Goal: Task Accomplishment & Management: Manage account settings

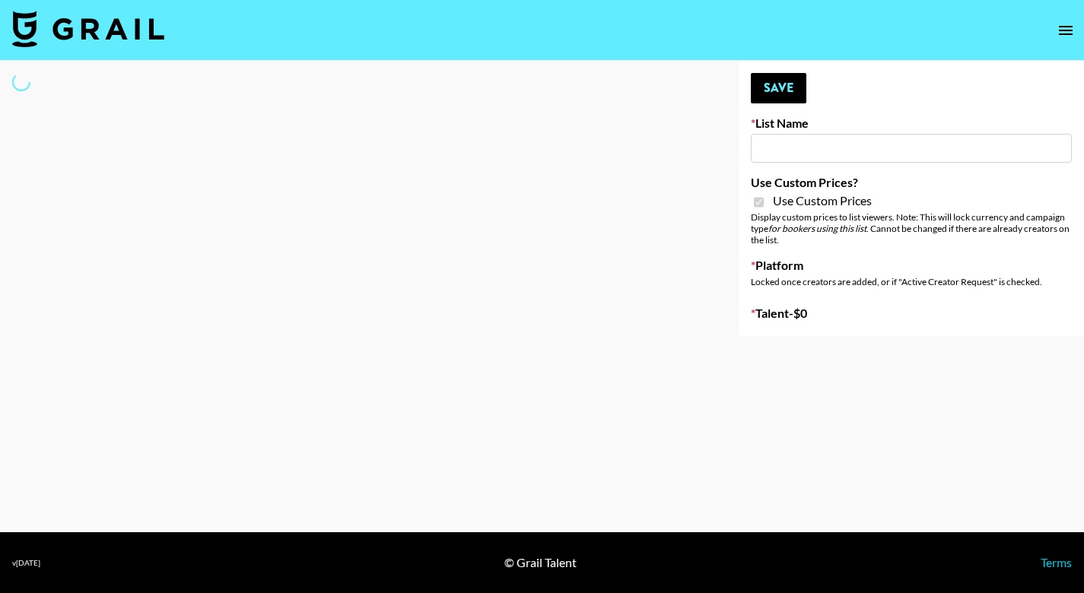
type input "FaceApp"
checkbox input "true"
select select "Brand"
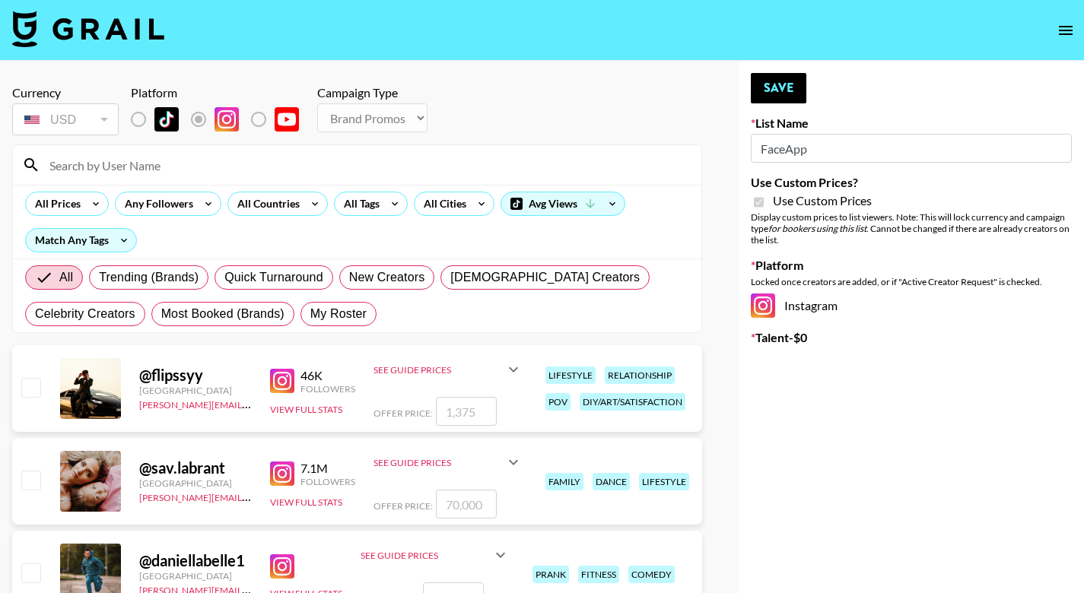
click at [183, 164] on input at bounding box center [366, 165] width 652 height 24
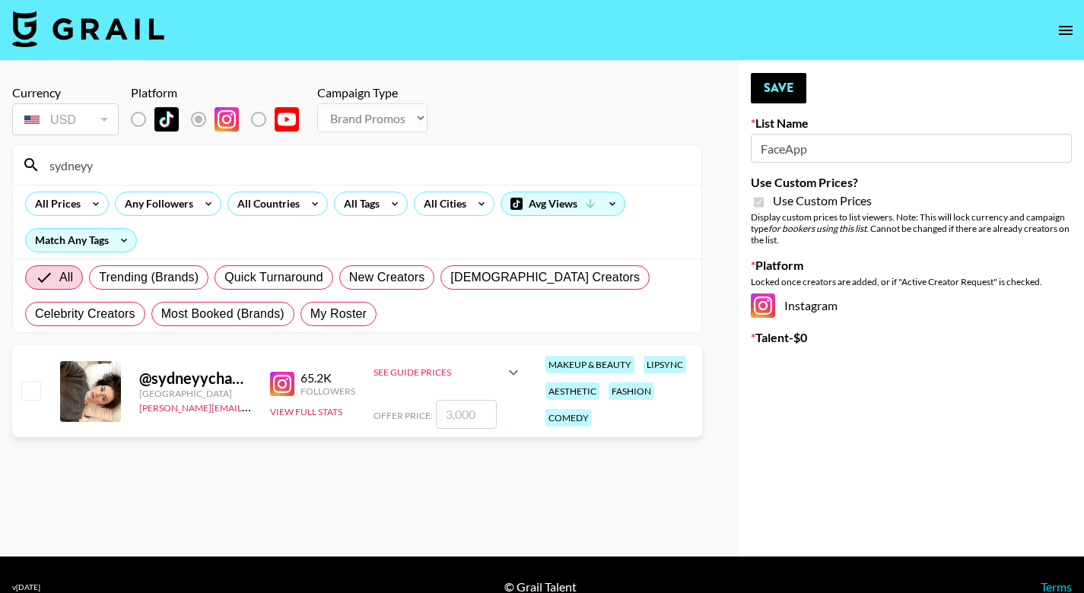
type input "Sydney"
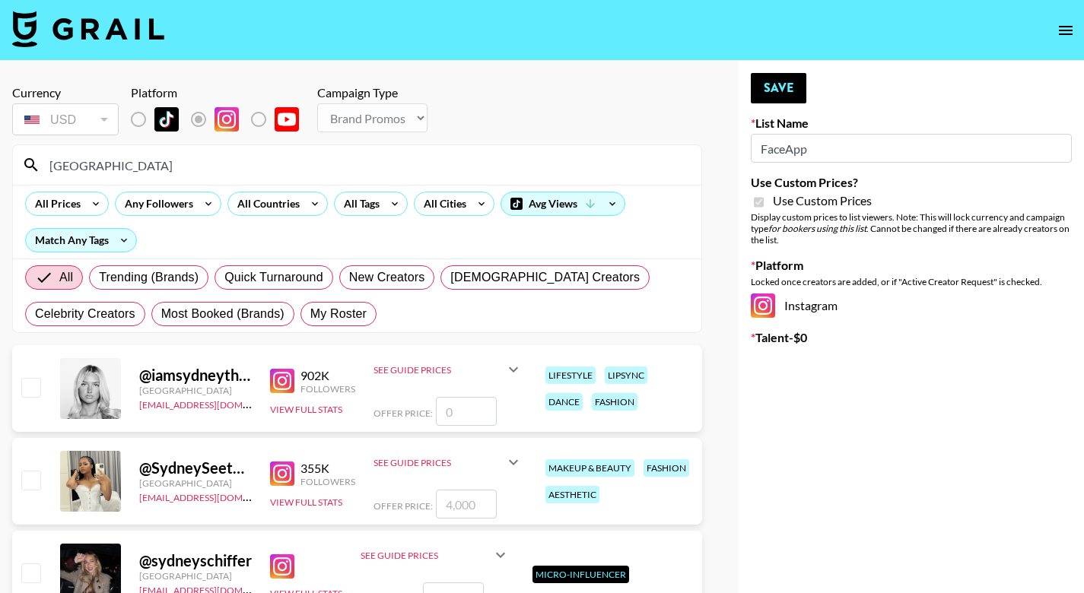
click at [30, 393] on input "checkbox" at bounding box center [30, 387] width 18 height 18
checkbox input "false"
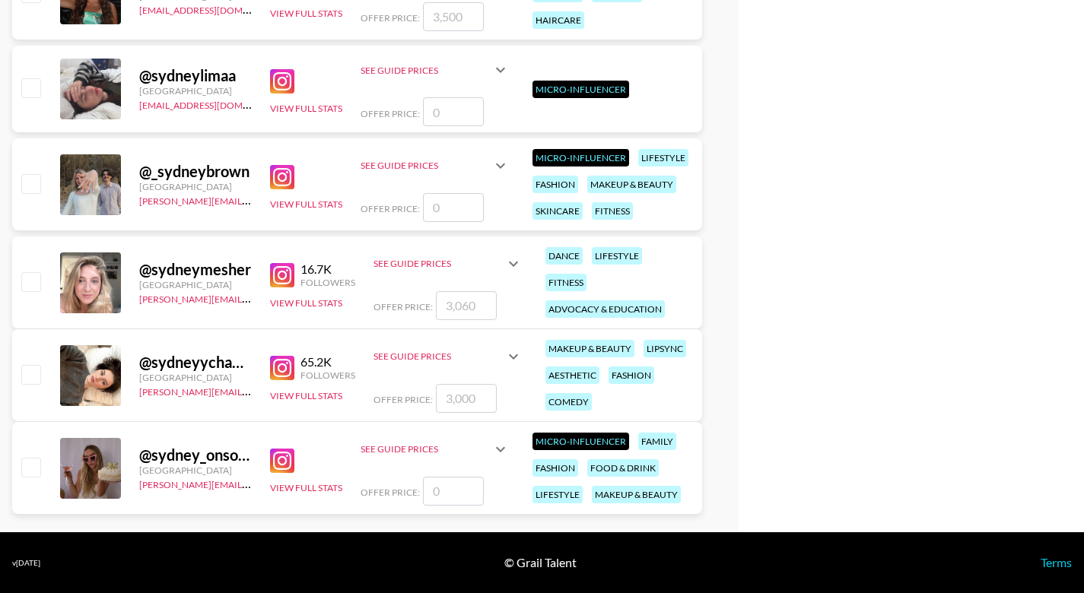
scroll to position [1244, 0]
click at [28, 377] on input "checkbox" at bounding box center [30, 374] width 18 height 18
checkbox input "true"
type input "3000"
click at [28, 377] on input "checkbox" at bounding box center [30, 374] width 18 height 18
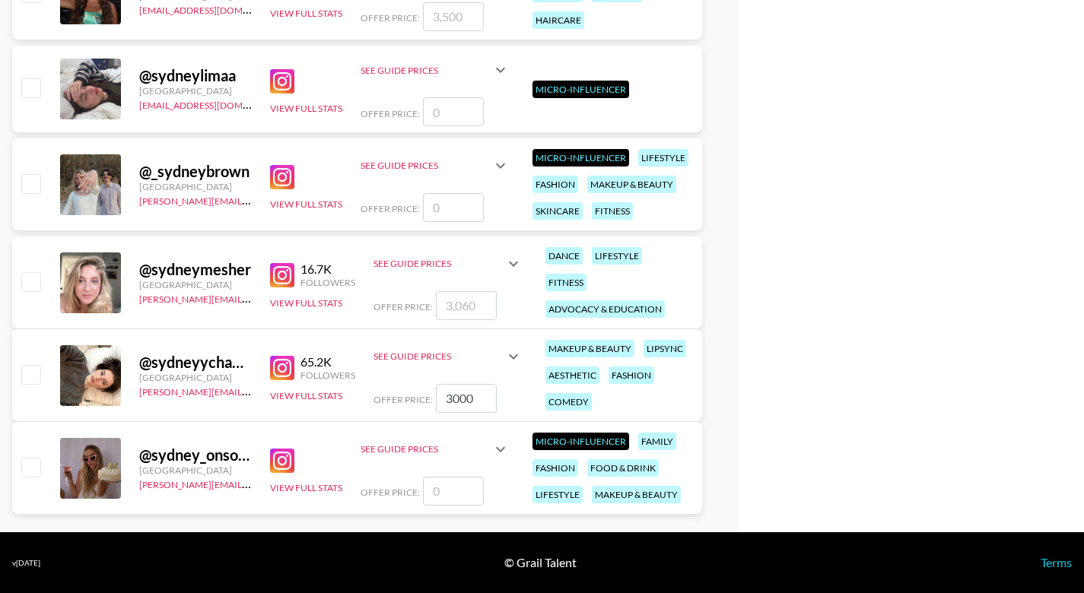
checkbox input "false"
click at [28, 377] on input "checkbox" at bounding box center [30, 374] width 18 height 18
checkbox input "true"
type input "3000"
click at [28, 377] on input "checkbox" at bounding box center [30, 374] width 18 height 18
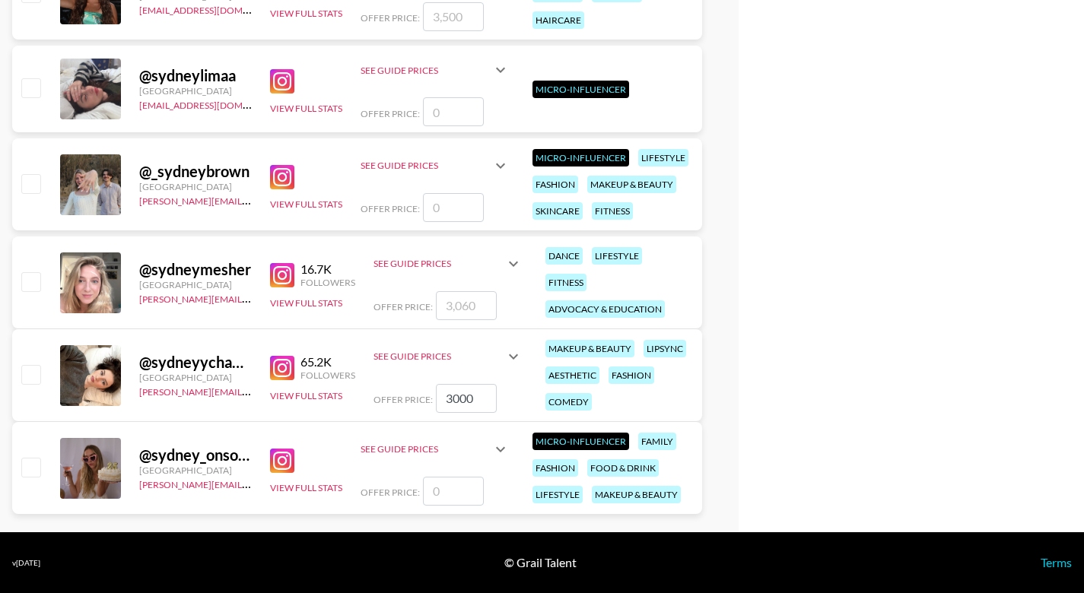
checkbox input "false"
click at [28, 377] on input "checkbox" at bounding box center [30, 374] width 18 height 18
checkbox input "true"
type input "3000"
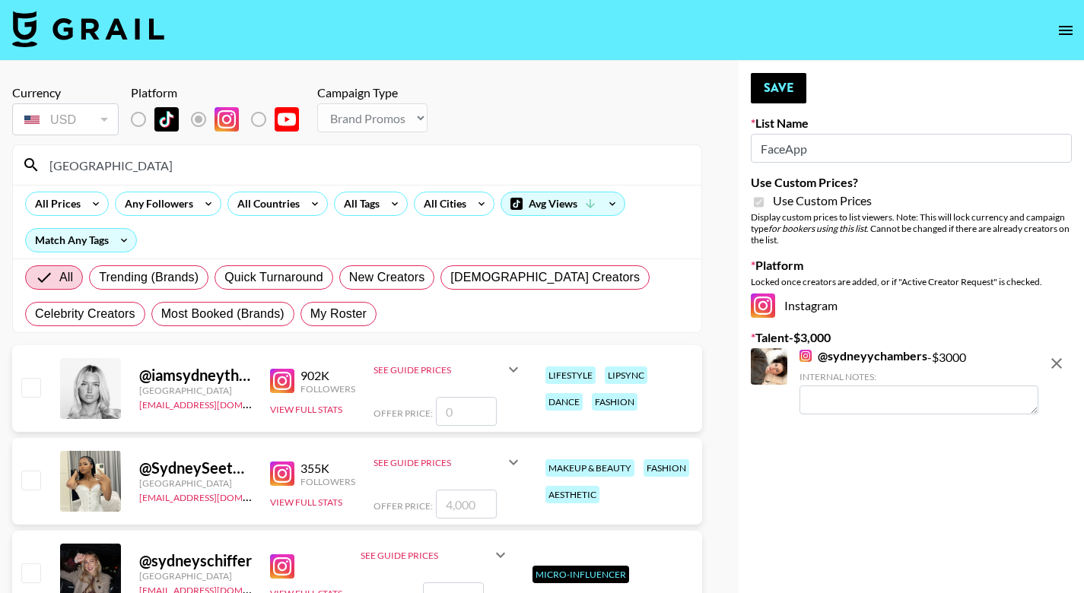
scroll to position [0, 0]
click at [790, 85] on button "Save" at bounding box center [779, 88] width 56 height 30
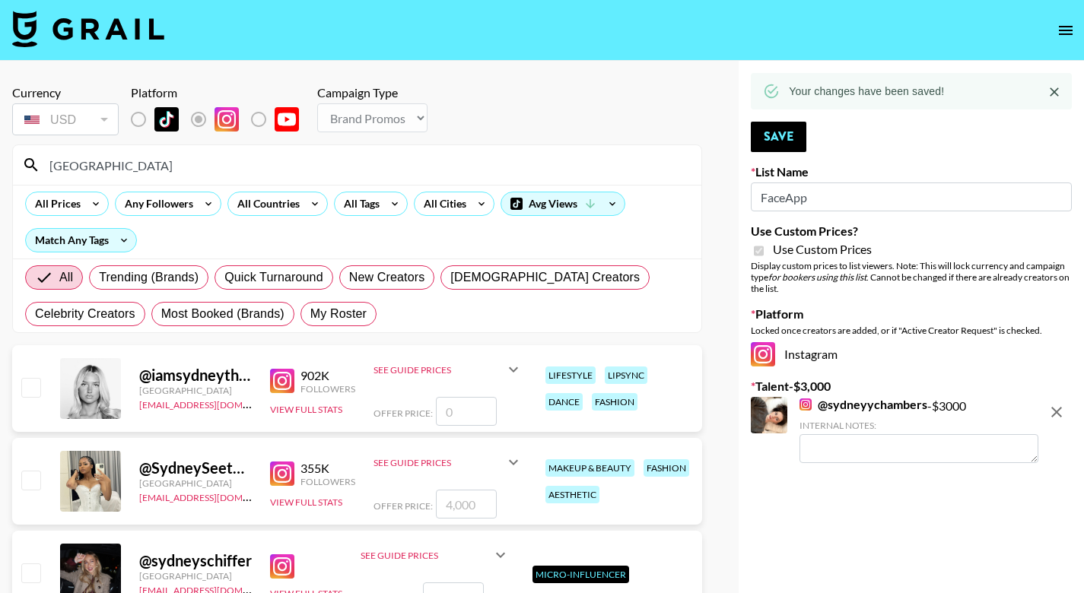
drag, startPoint x: 108, startPoint y: 169, endPoint x: -5, endPoint y: 157, distance: 113.9
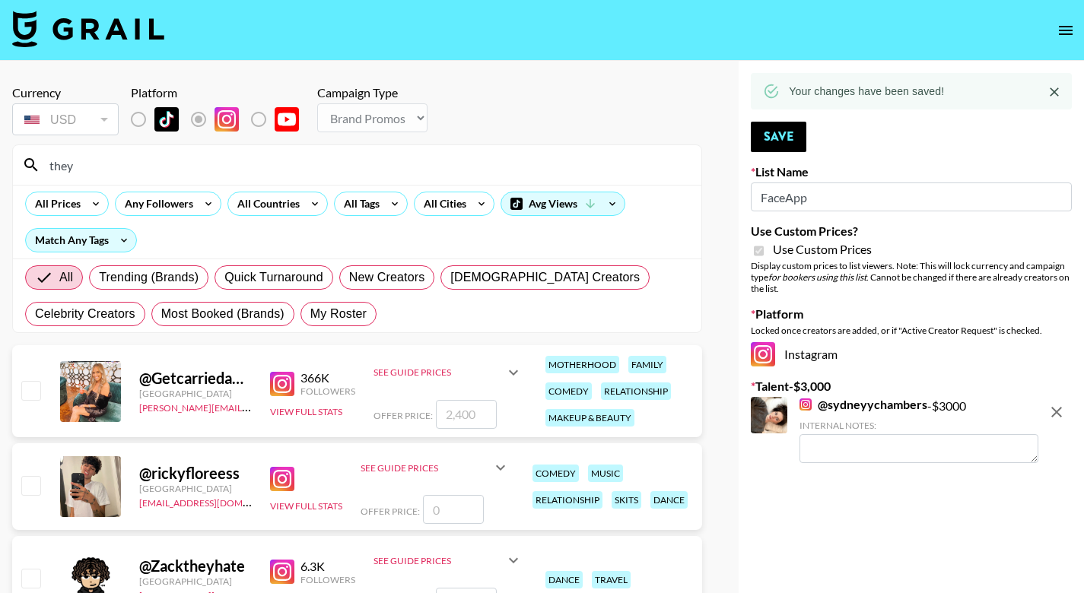
click at [436, 416] on input "number" at bounding box center [466, 414] width 61 height 29
click at [166, 170] on input "they" at bounding box center [366, 165] width 652 height 24
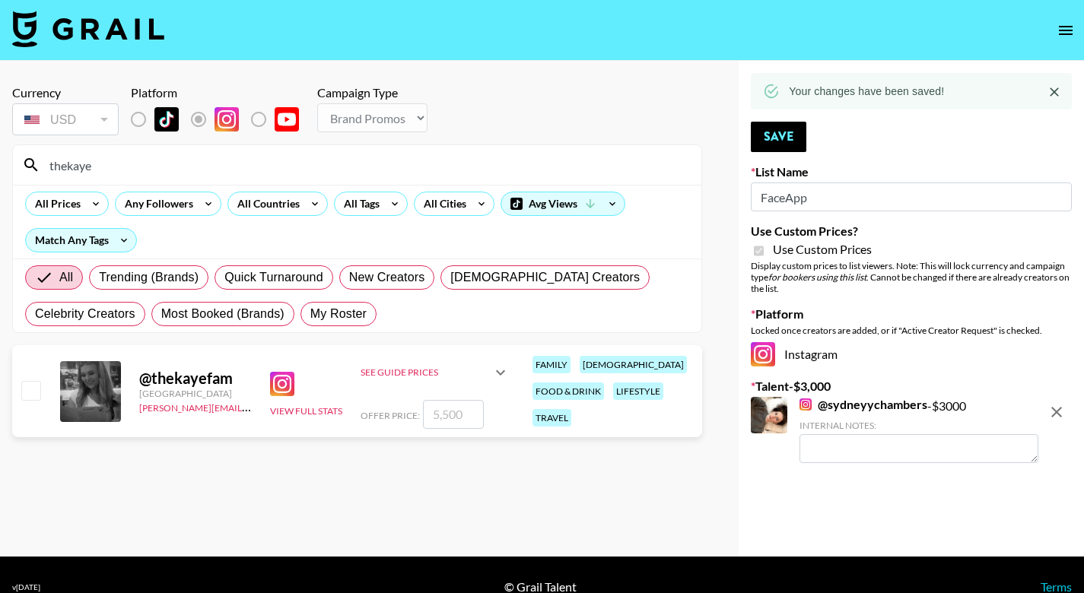
type input "thekaye"
click at [32, 388] on input "checkbox" at bounding box center [30, 390] width 18 height 18
checkbox input "true"
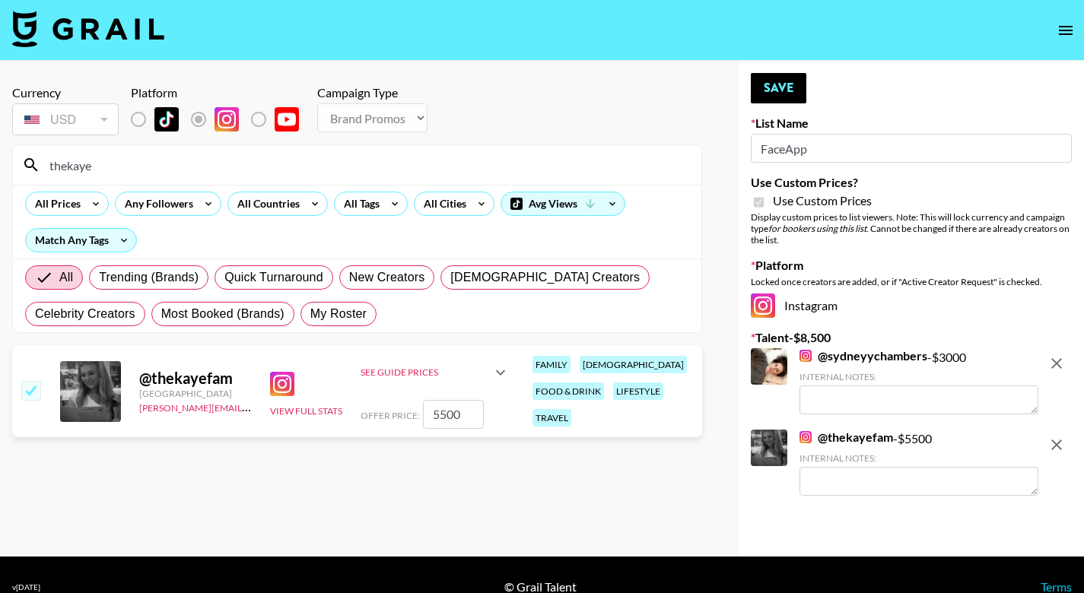
type input "5500"
click at [774, 85] on button "Save" at bounding box center [779, 88] width 56 height 30
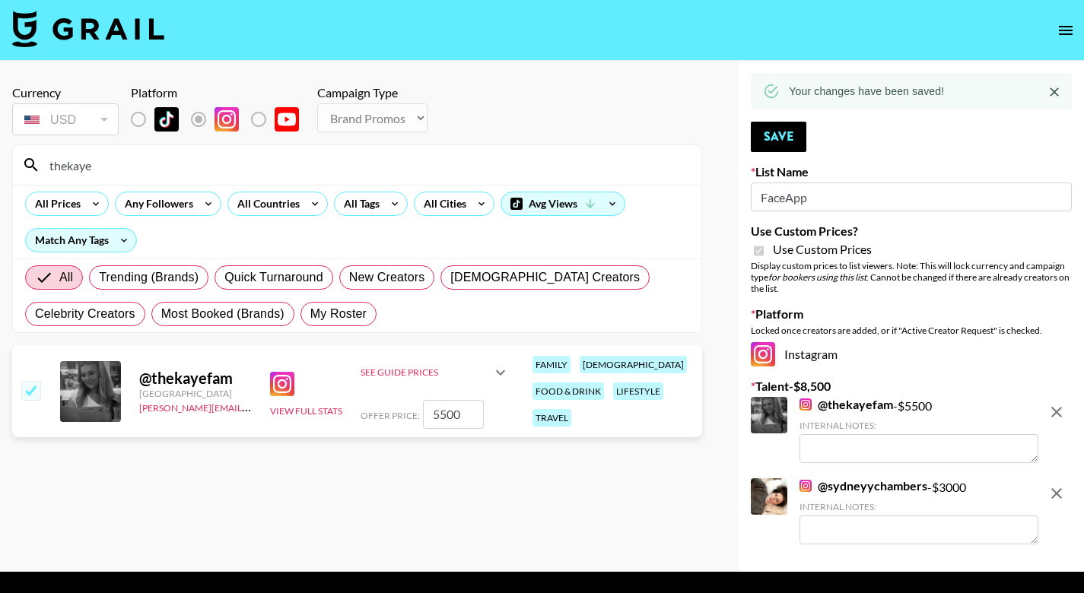
click at [12, 173] on section "thekaye All Prices Any Followers All Countries All Tags All Cities Avg Views Ma…" at bounding box center [357, 239] width 690 height 189
drag, startPoint x: 111, startPoint y: 167, endPoint x: 47, endPoint y: 167, distance: 63.9
click at [47, 167] on input "thekaye" at bounding box center [366, 165] width 652 height 24
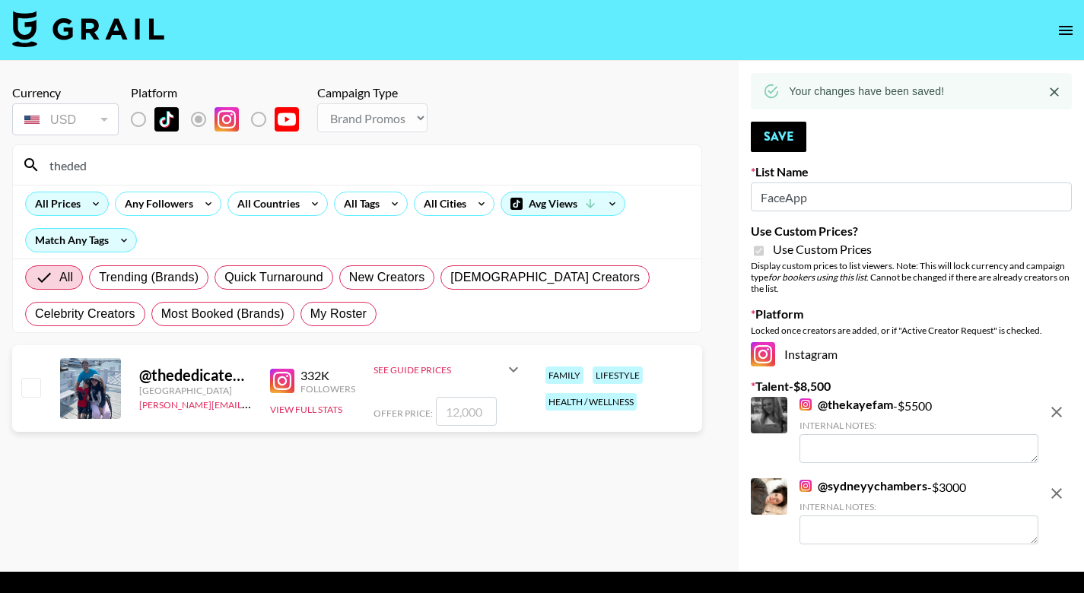
type input "themed"
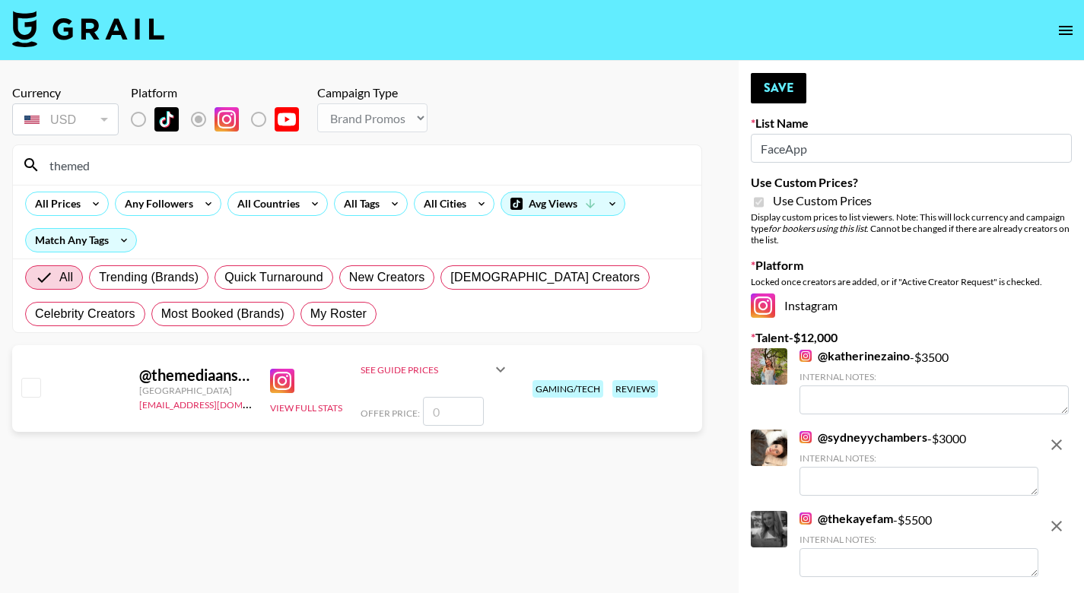
click at [30, 384] on input "checkbox" at bounding box center [30, 387] width 18 height 18
checkbox input "false"
drag, startPoint x: 116, startPoint y: 159, endPoint x: 21, endPoint y: 159, distance: 95.1
click at [21, 159] on div "themed" at bounding box center [357, 165] width 688 height 40
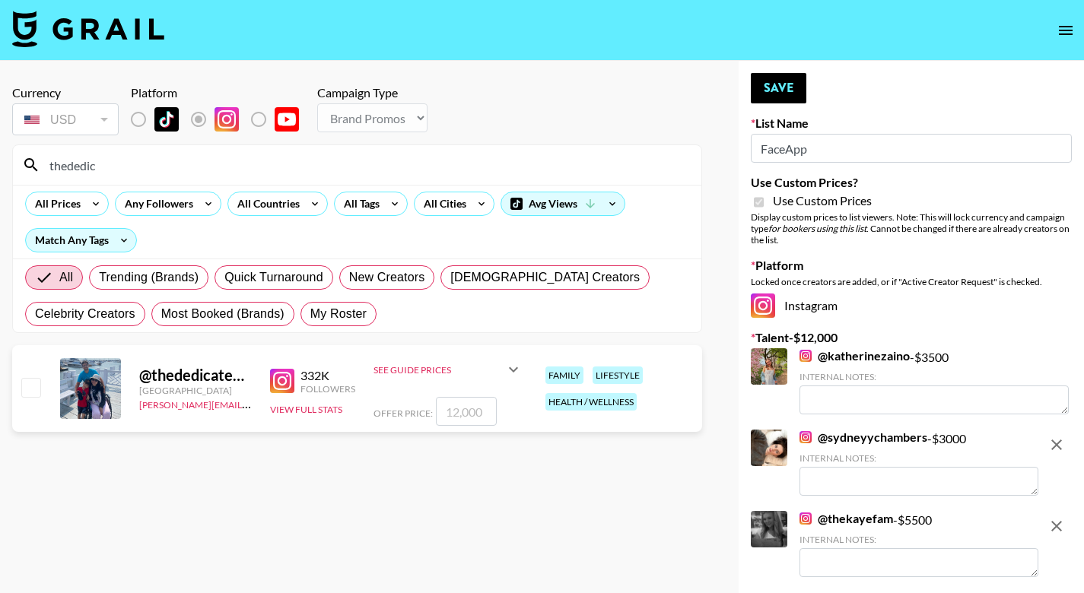
type input "thededic"
click at [34, 389] on input "checkbox" at bounding box center [30, 387] width 18 height 18
checkbox input "true"
type input "12000"
click at [787, 82] on button "Save" at bounding box center [779, 88] width 56 height 30
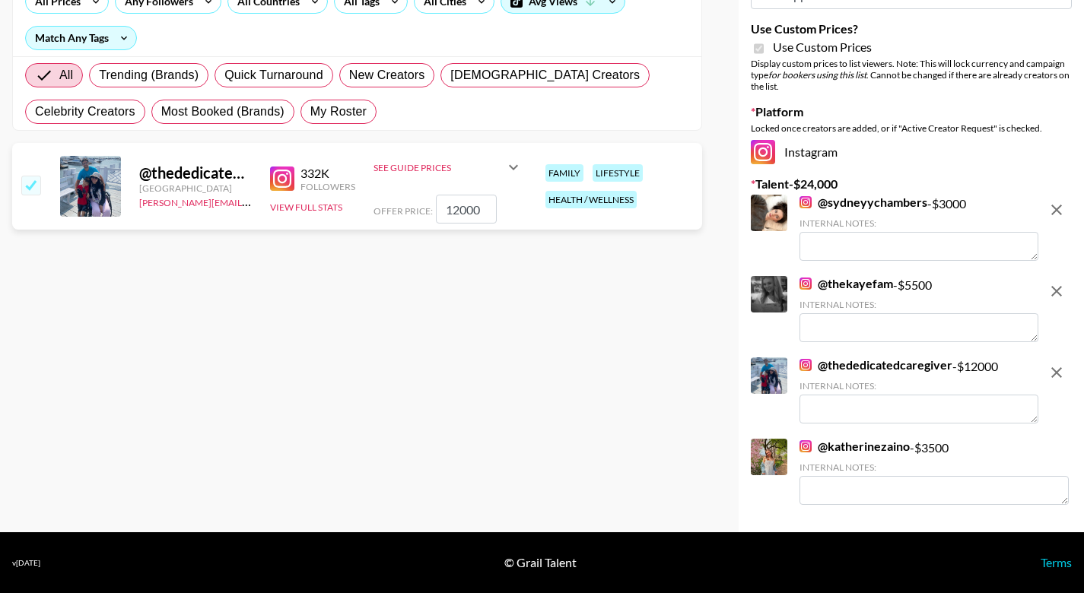
scroll to position [202, 0]
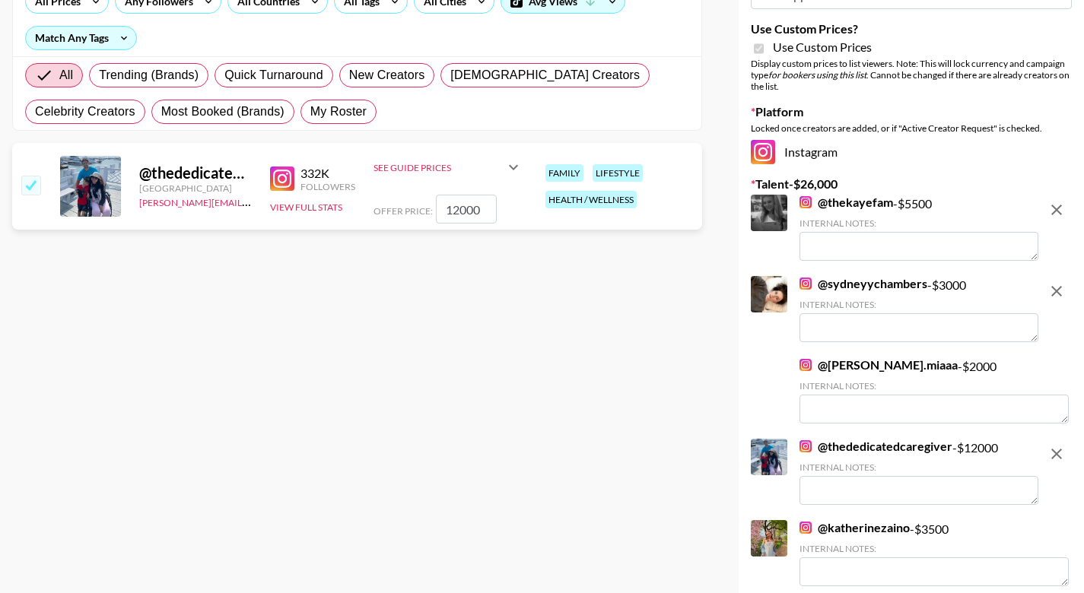
type textarea "Option 2 - $1200 Option 3 - $700"
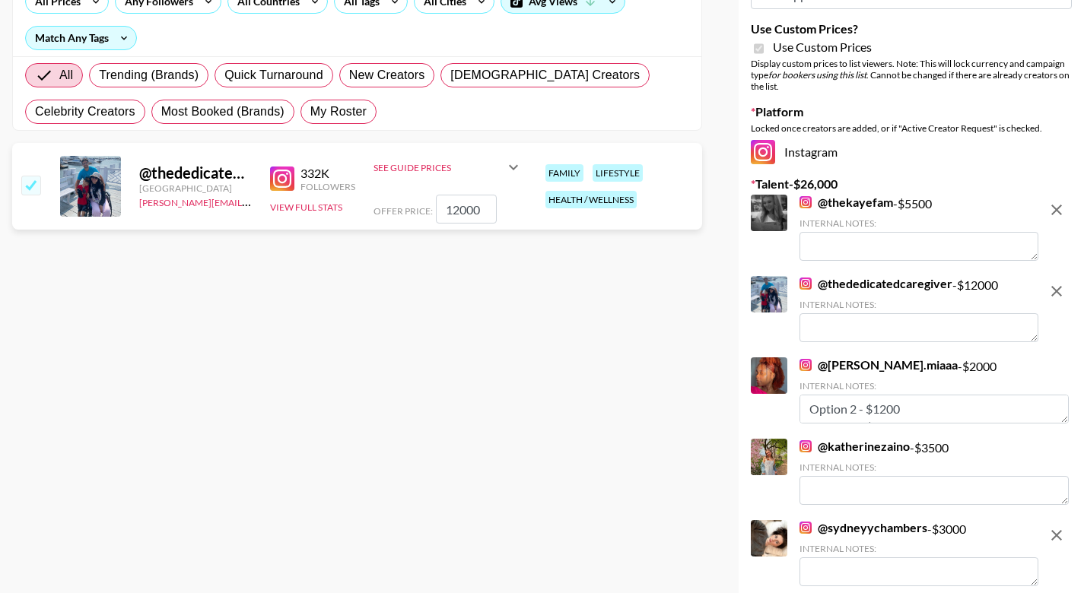
click at [577, 335] on section "Currency USD USD ​ Platform Campaign Type Choose Type... Song Promos Brand Prom…" at bounding box center [357, 107] width 690 height 472
type textarea "Option 2 - $1200 Option 3 - $700"
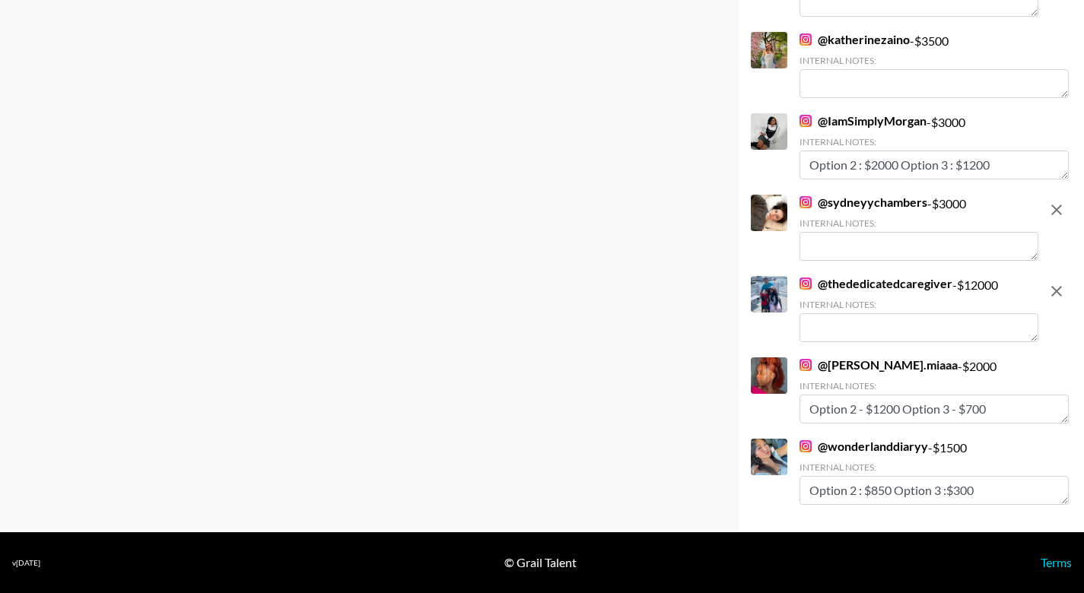
scroll to position [447, 0]
click at [857, 326] on textarea at bounding box center [919, 327] width 239 height 29
click at [866, 327] on textarea "Option 2: Option 3:" at bounding box center [919, 327] width 239 height 29
paste textarea "$10,500"
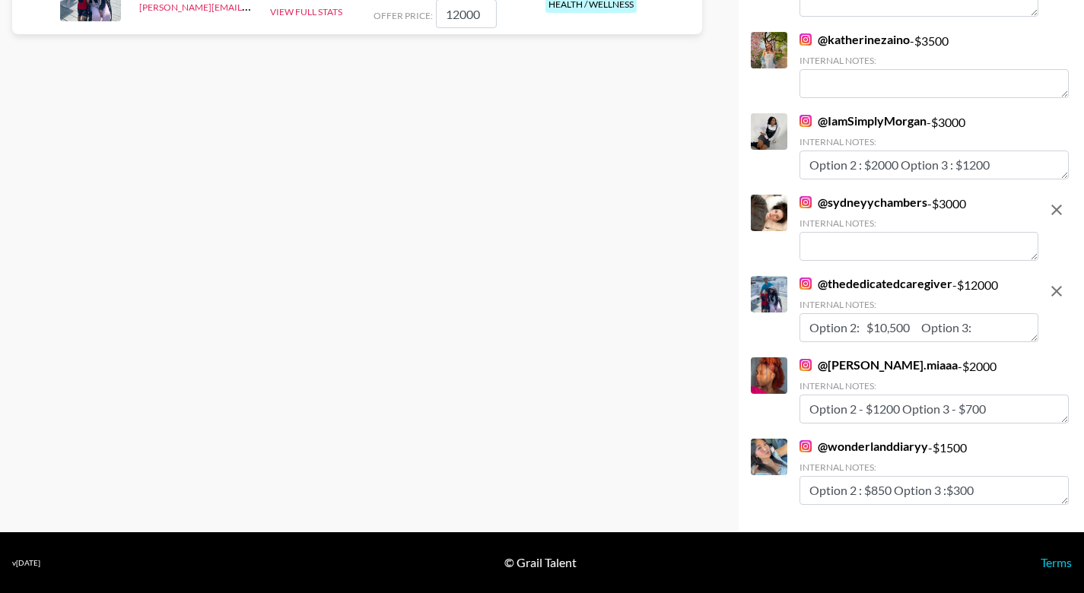
click at [997, 330] on textarea "Option 2: $10,500 Option 3:" at bounding box center [919, 327] width 239 height 29
type textarea "Option 2: $10,500 Option 3: $4,000"
click at [1025, 361] on div "@ Bianca.miaaa - $ 2000 Internal Notes: Option 2 - $1200 Option 3 - $700" at bounding box center [934, 391] width 269 height 66
click at [909, 253] on textarea at bounding box center [919, 246] width 239 height 29
click at [860, 247] on textarea "Option 2: Option 3:" at bounding box center [919, 246] width 239 height 29
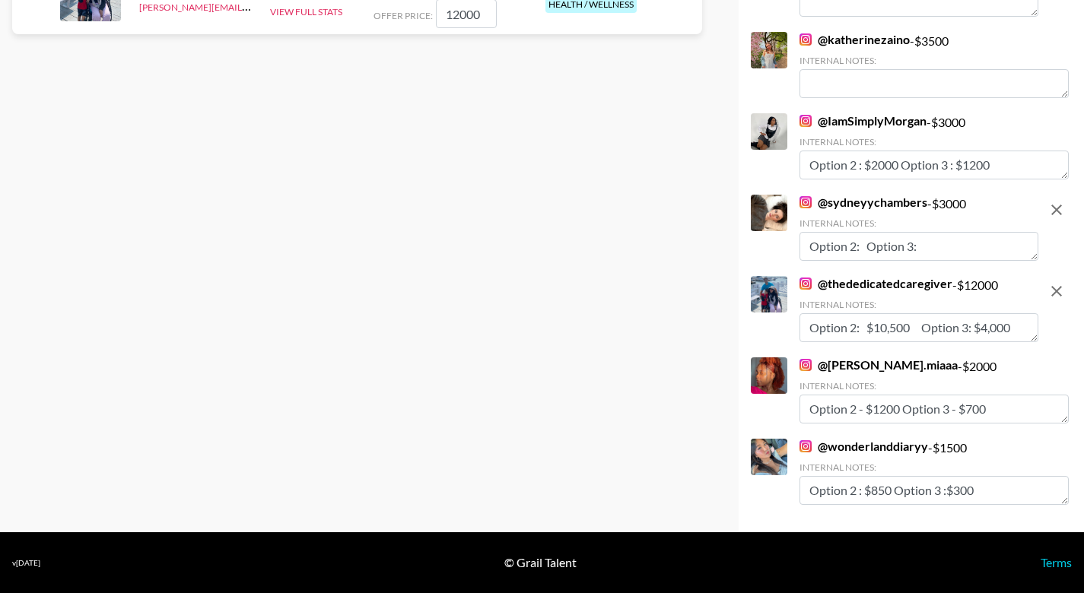
paste textarea "$2,700"
click at [978, 248] on textarea "Option 2: $2,700 Option 3:" at bounding box center [919, 246] width 239 height 29
click at [1021, 326] on textarea "Option 2: $10,500 Option 3: $4,000" at bounding box center [919, 327] width 239 height 29
click at [1023, 243] on textarea "Option 2: $2,700 Option 3: $2,000 USD" at bounding box center [919, 246] width 239 height 29
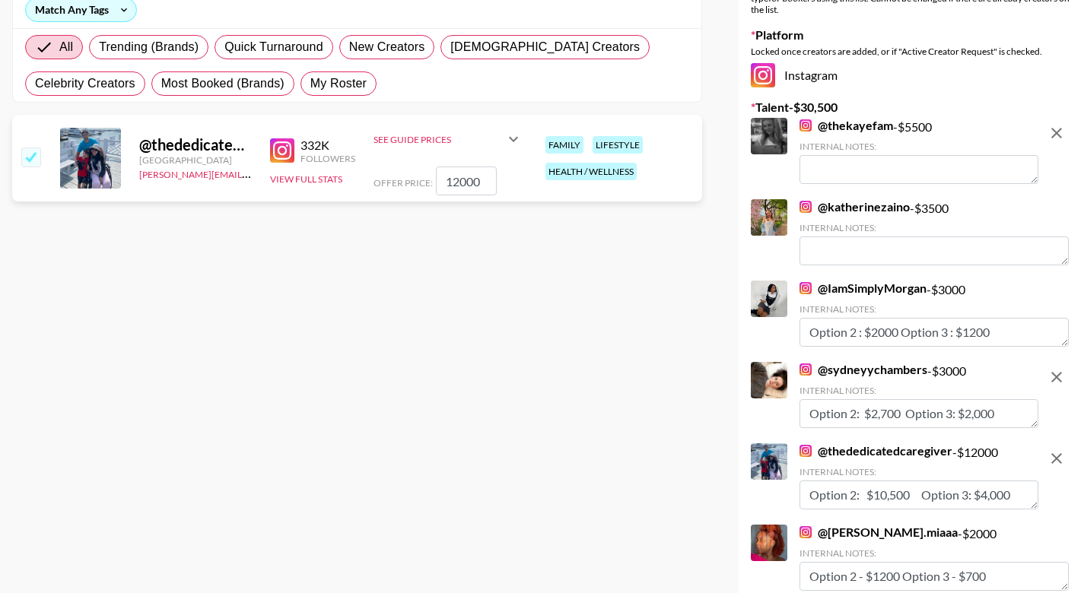
scroll to position [228, 0]
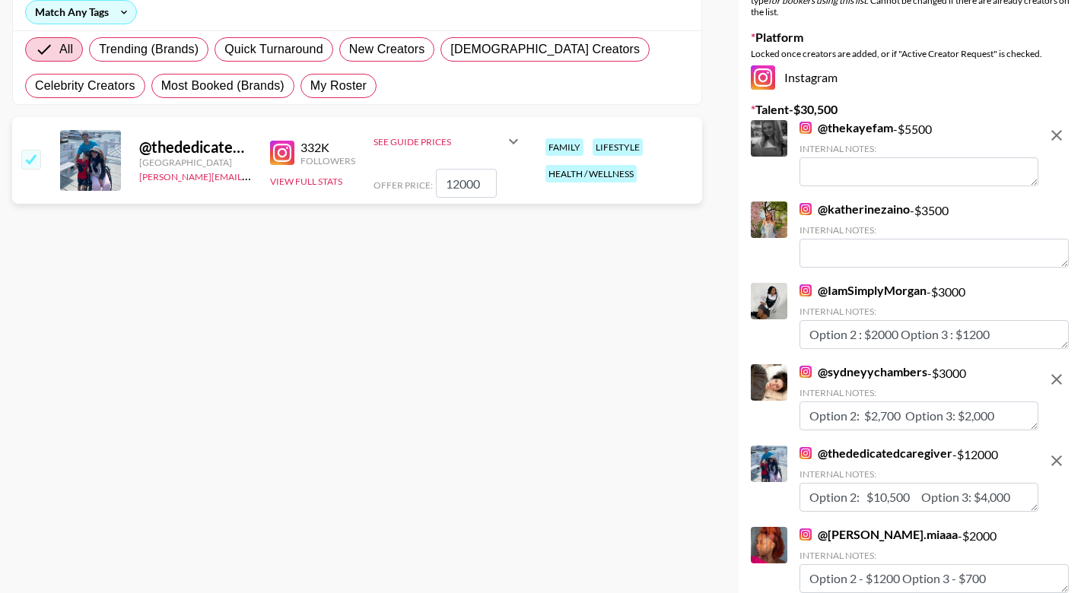
type textarea "Option 2: $2,700 Option 3: $2,000"
click at [929, 172] on textarea at bounding box center [919, 171] width 239 height 29
paste textarea "$5,000"
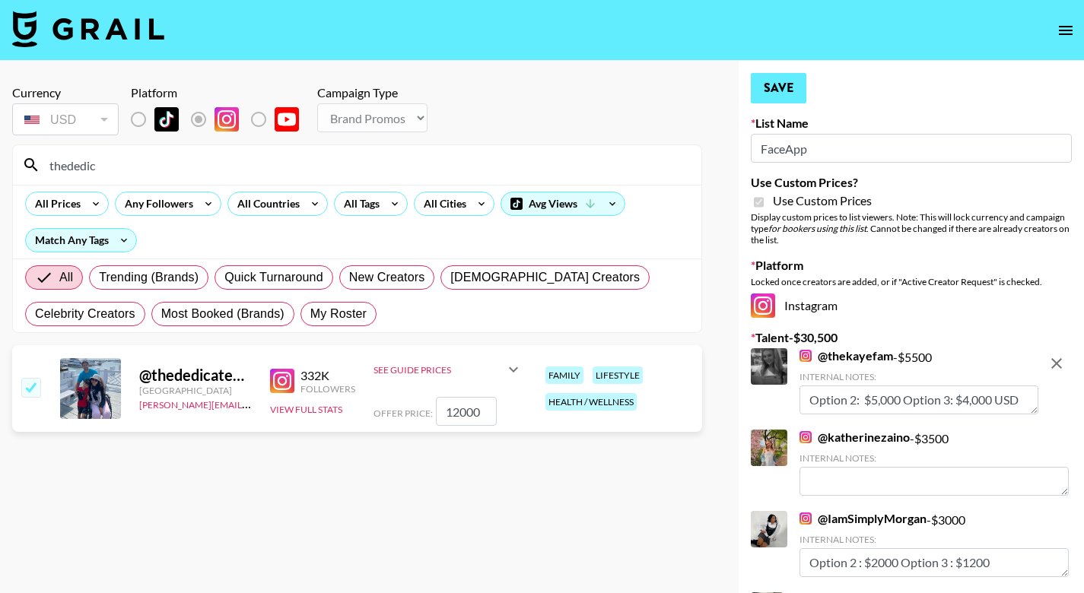
scroll to position [0, 0]
type textarea "Option 2: $5,000 Option 3: $4,000 USD"
click at [775, 83] on button "Save" at bounding box center [779, 88] width 56 height 30
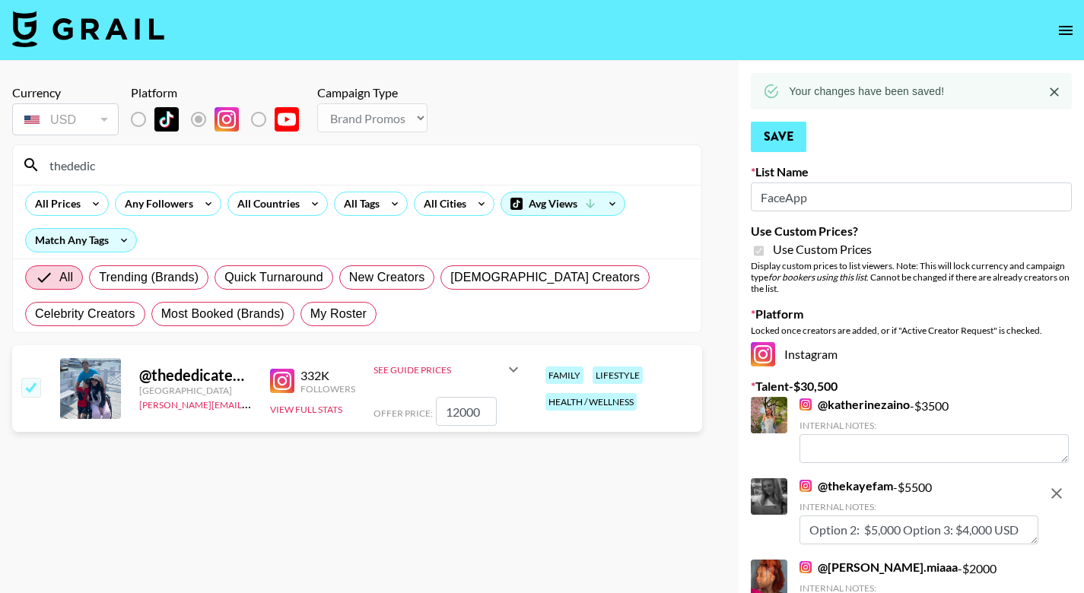
click at [780, 141] on button "Save" at bounding box center [779, 137] width 56 height 30
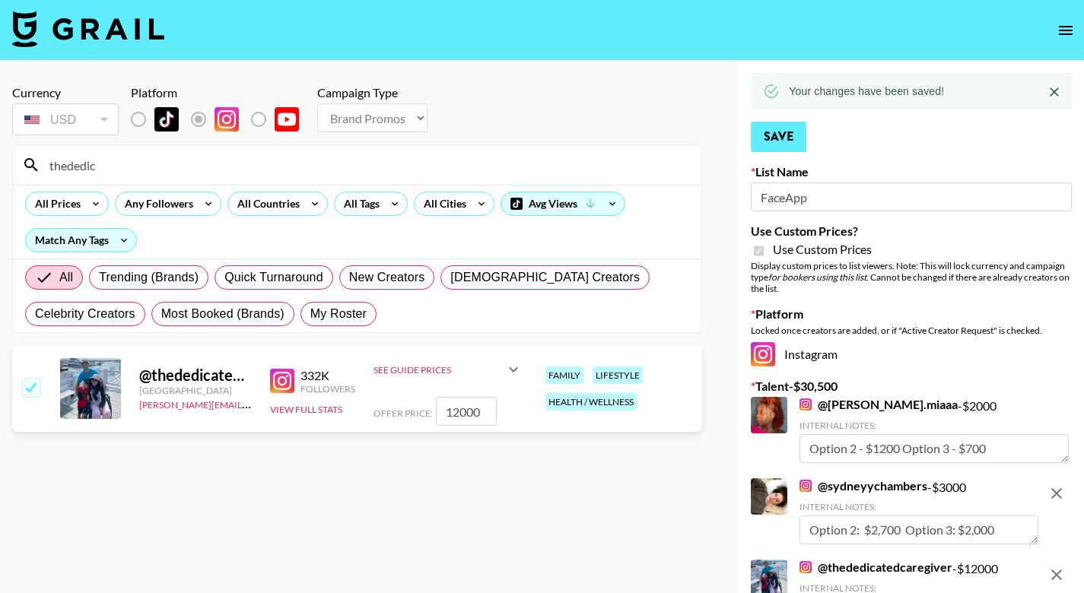
click at [780, 141] on button "Save" at bounding box center [779, 137] width 56 height 30
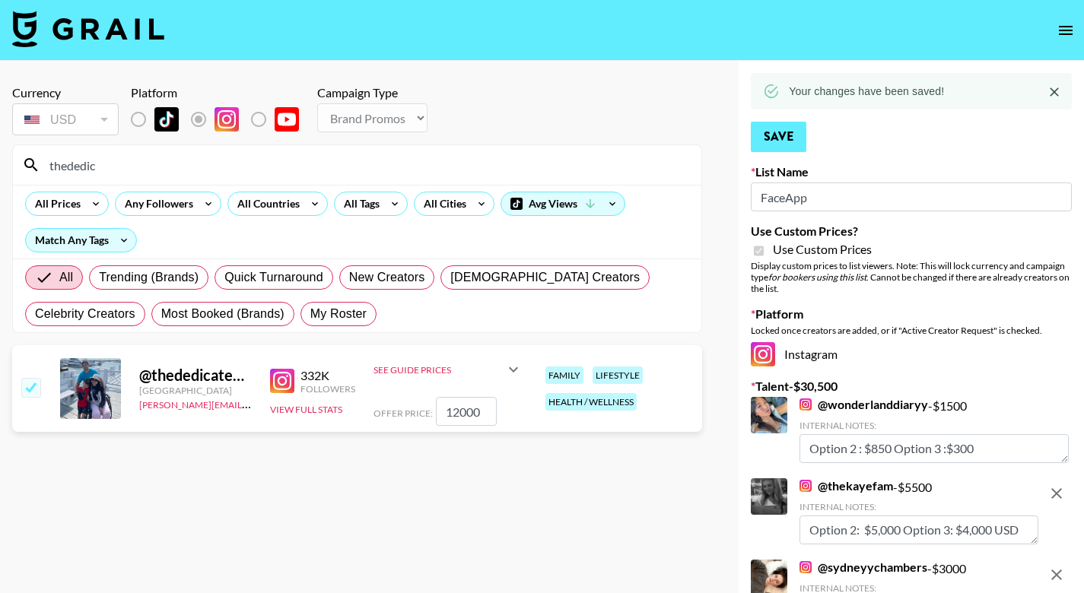
click at [780, 141] on button "Save" at bounding box center [779, 137] width 56 height 30
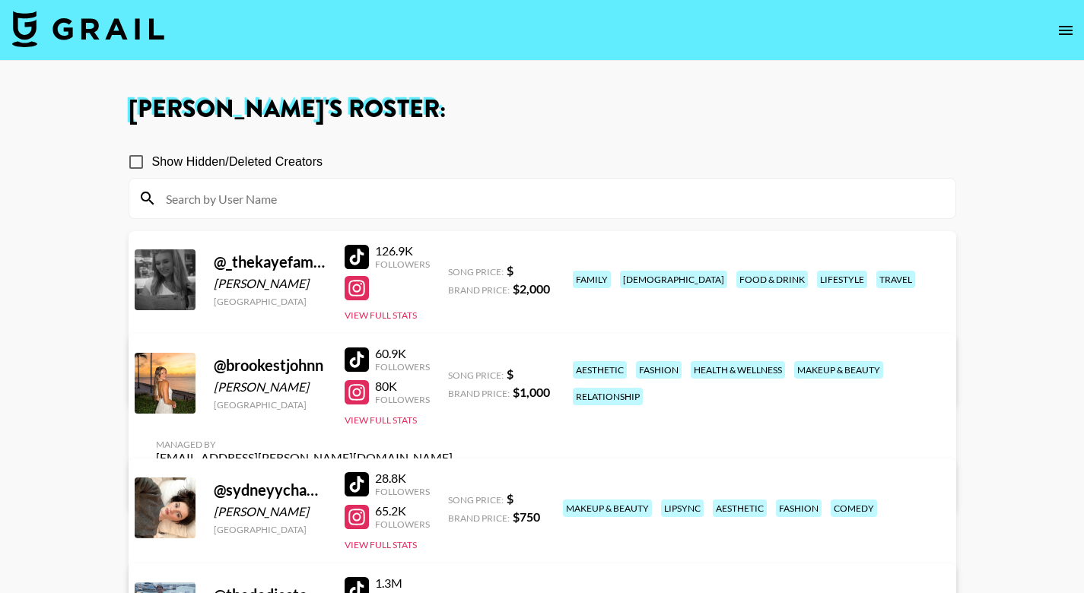
scroll to position [173, 0]
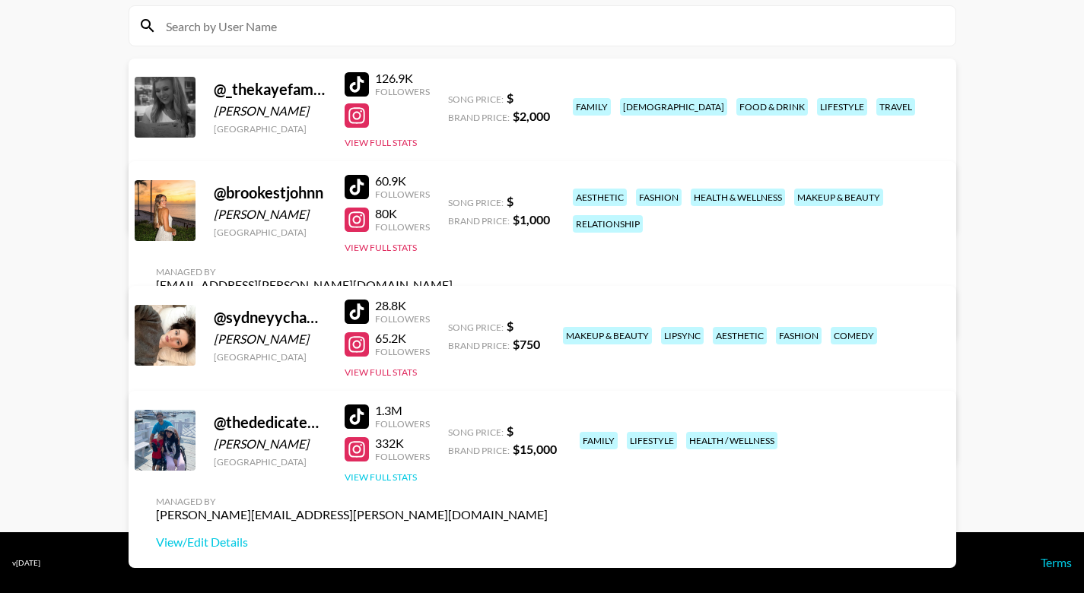
click at [377, 480] on button "View Full Stats" at bounding box center [381, 477] width 72 height 11
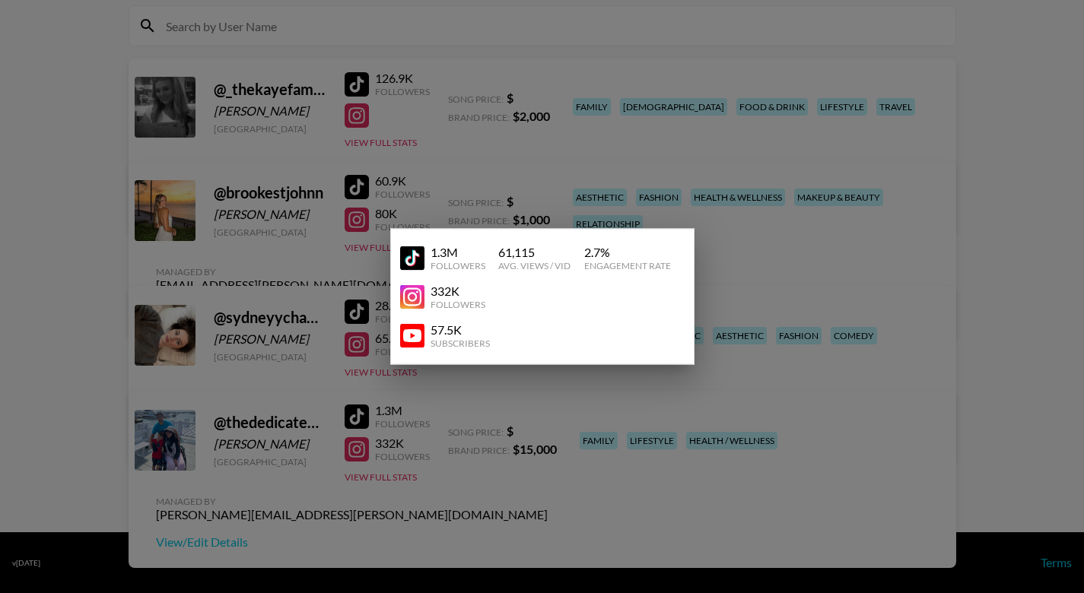
click at [742, 386] on div at bounding box center [542, 296] width 1084 height 593
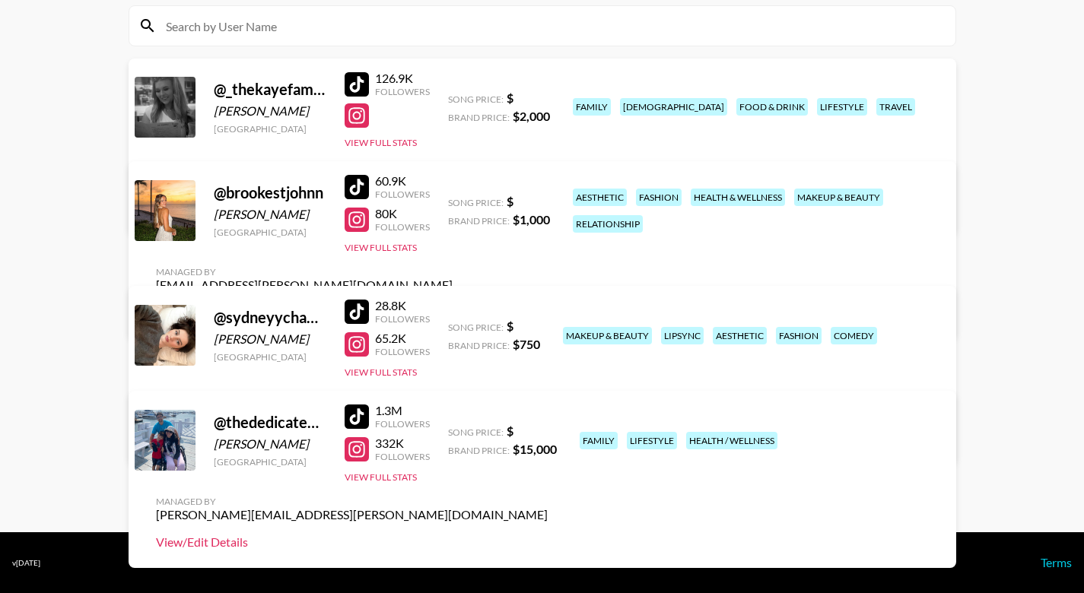
click at [548, 535] on link "View/Edit Details" at bounding box center [352, 542] width 392 height 15
click at [548, 430] on link "View/Edit Details" at bounding box center [352, 437] width 392 height 15
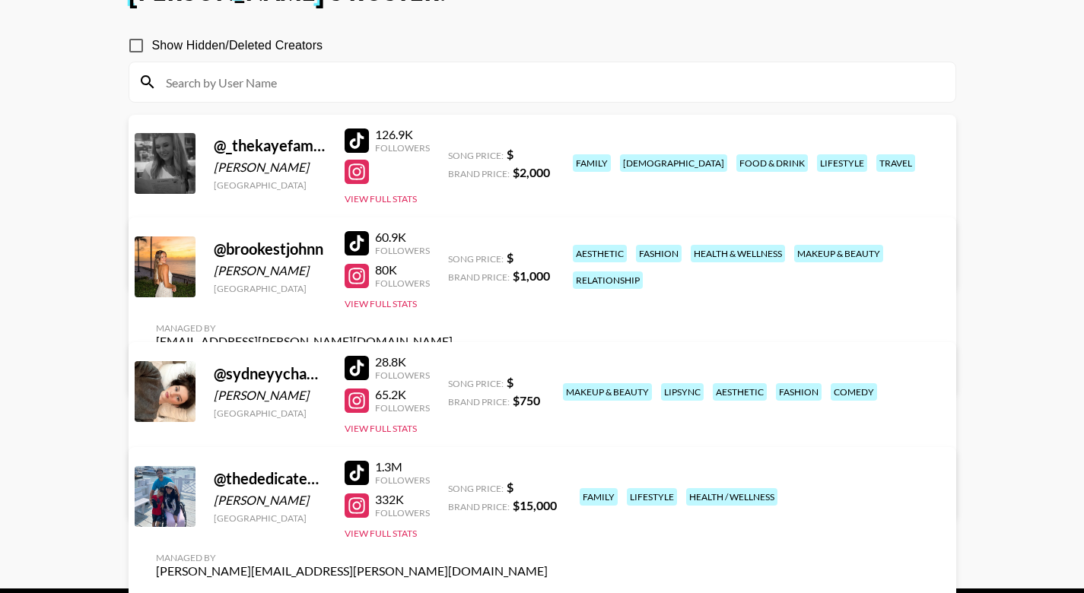
scroll to position [115, 0]
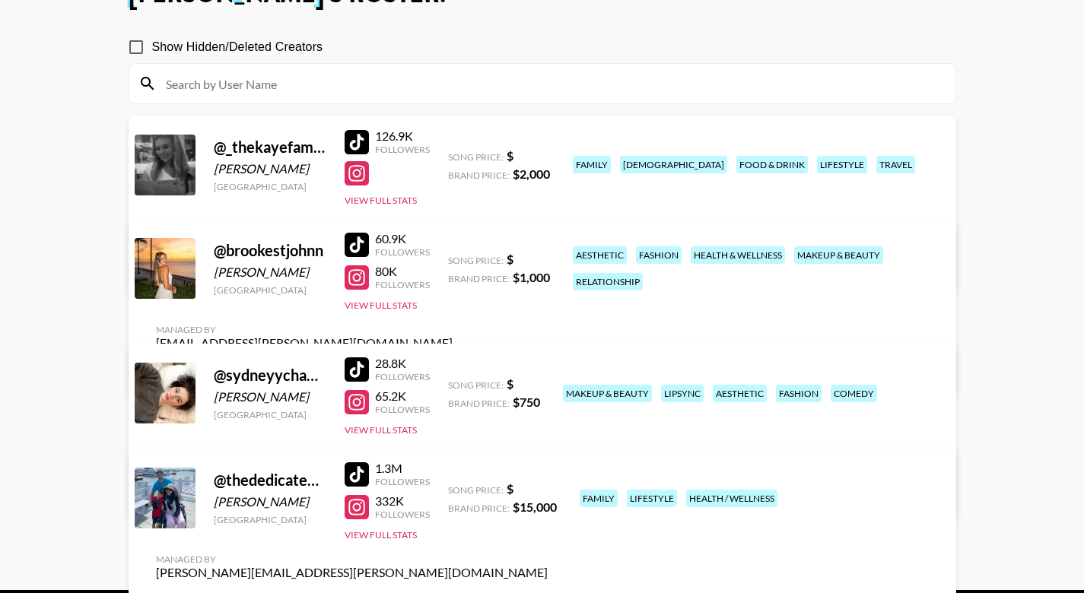
click at [548, 258] on link "View/Edit Details" at bounding box center [352, 265] width 392 height 15
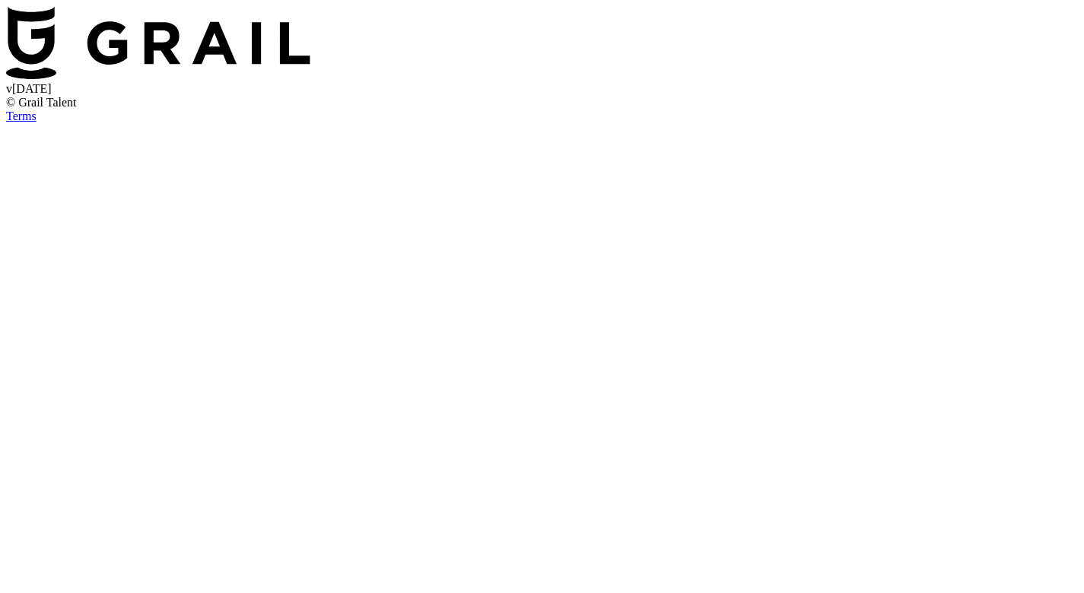
select select "USD"
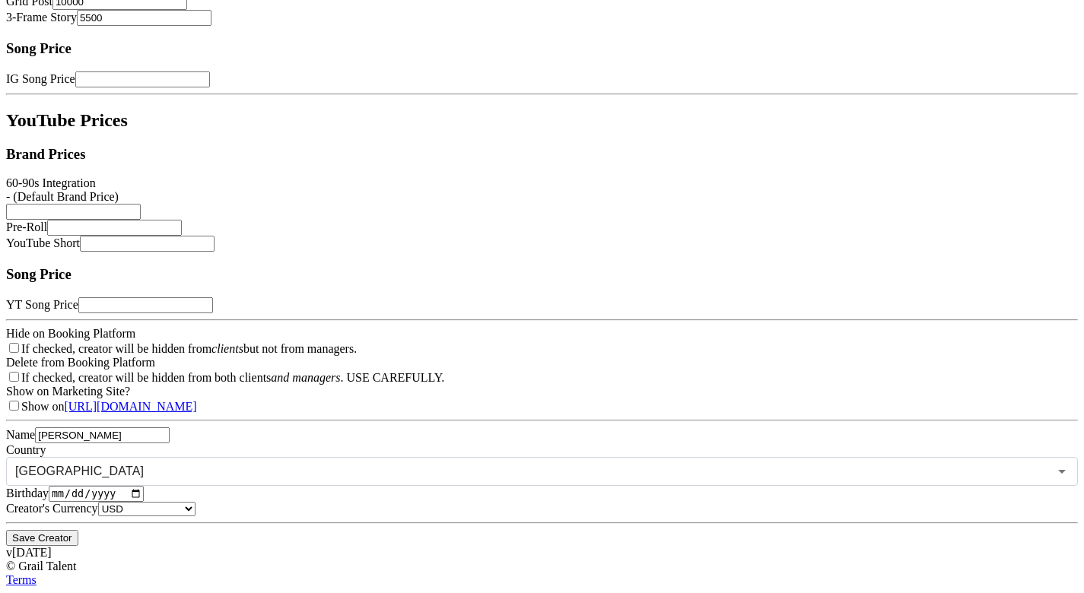
scroll to position [500, 0]
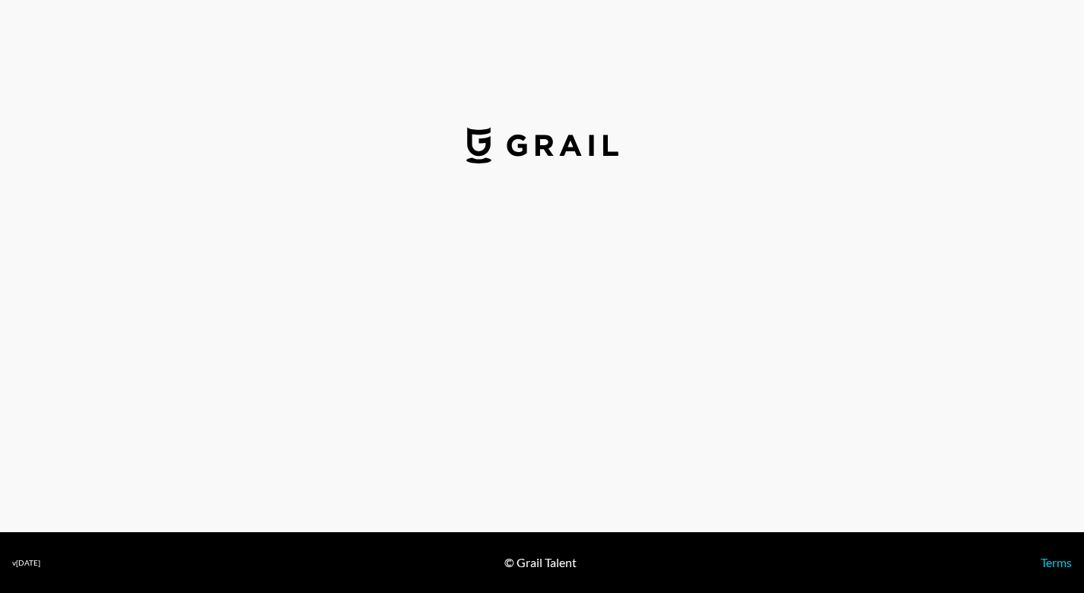
select select "USD"
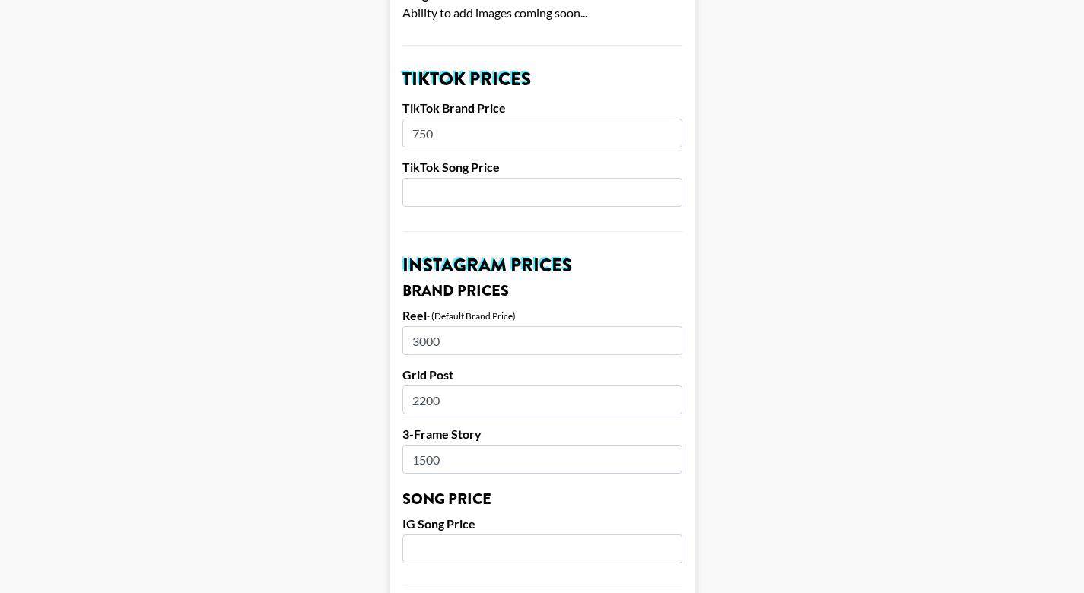
scroll to position [522, 0]
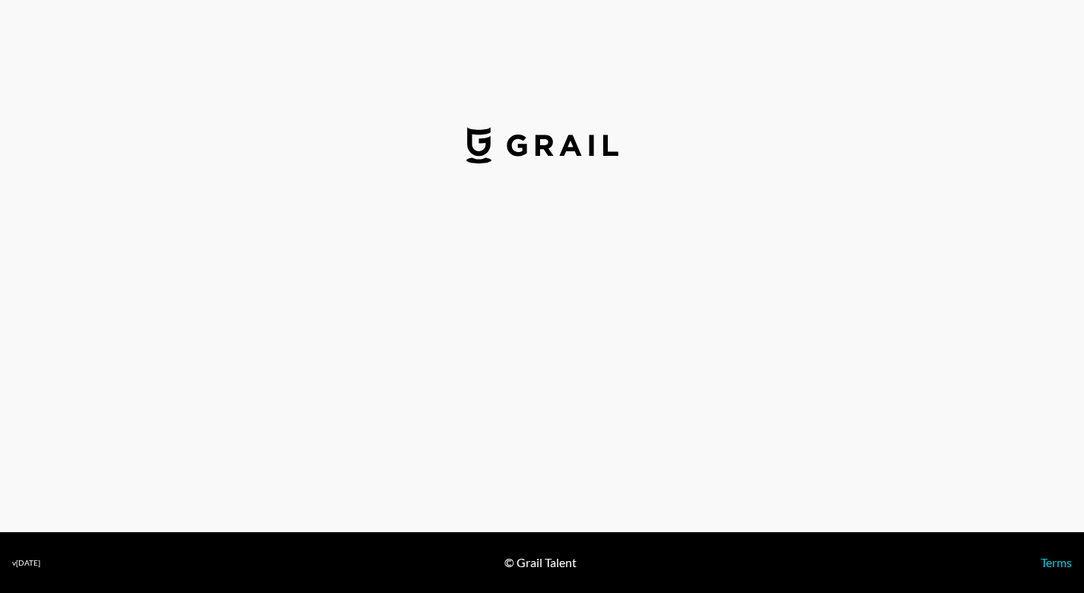
select select "USD"
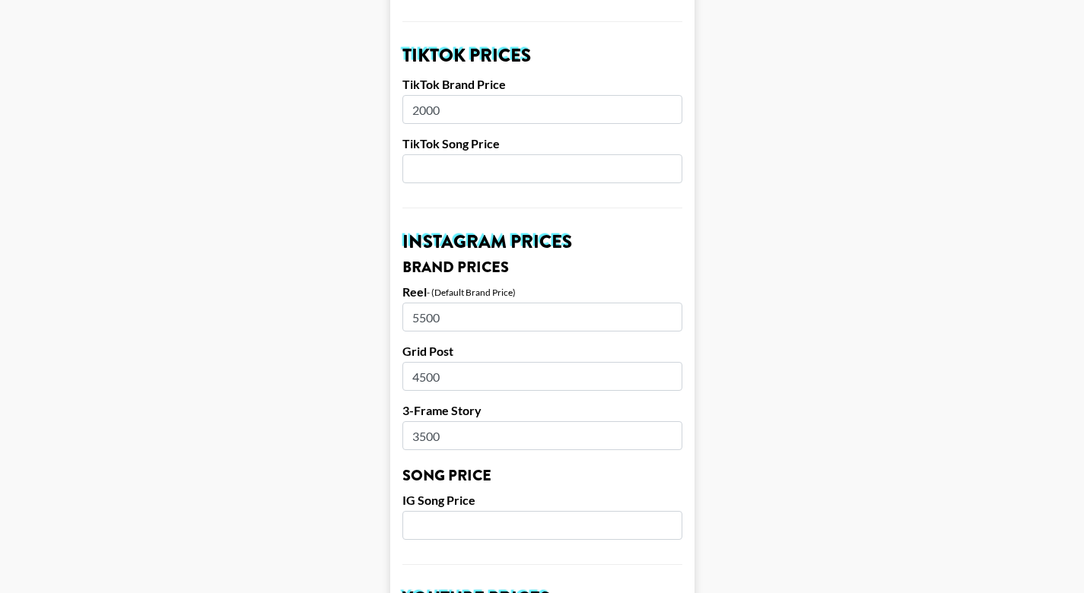
scroll to position [541, 0]
